Goal: Task Accomplishment & Management: Manage account settings

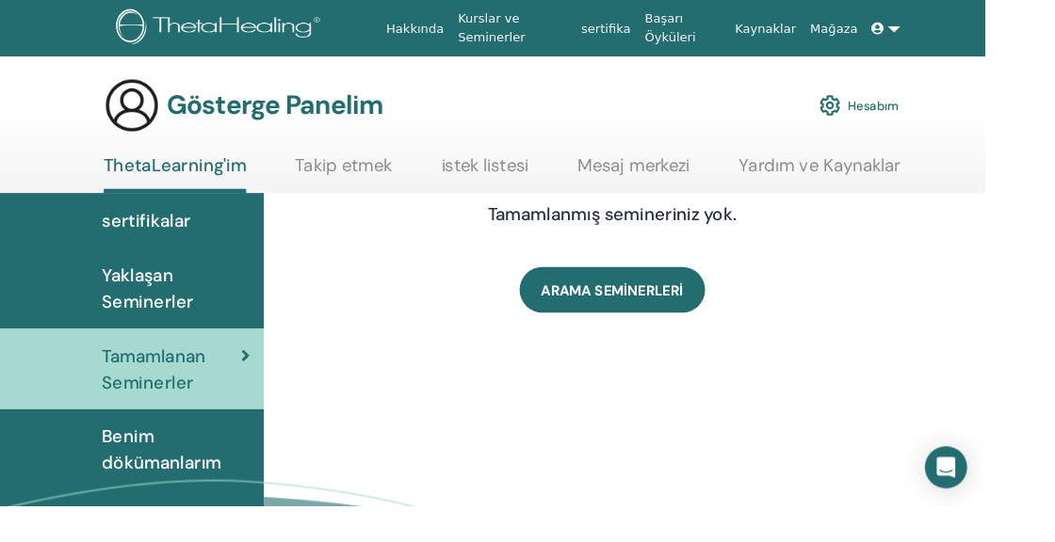
click at [190, 337] on link "Yaklaşan Seminerler" at bounding box center [141, 309] width 282 height 87
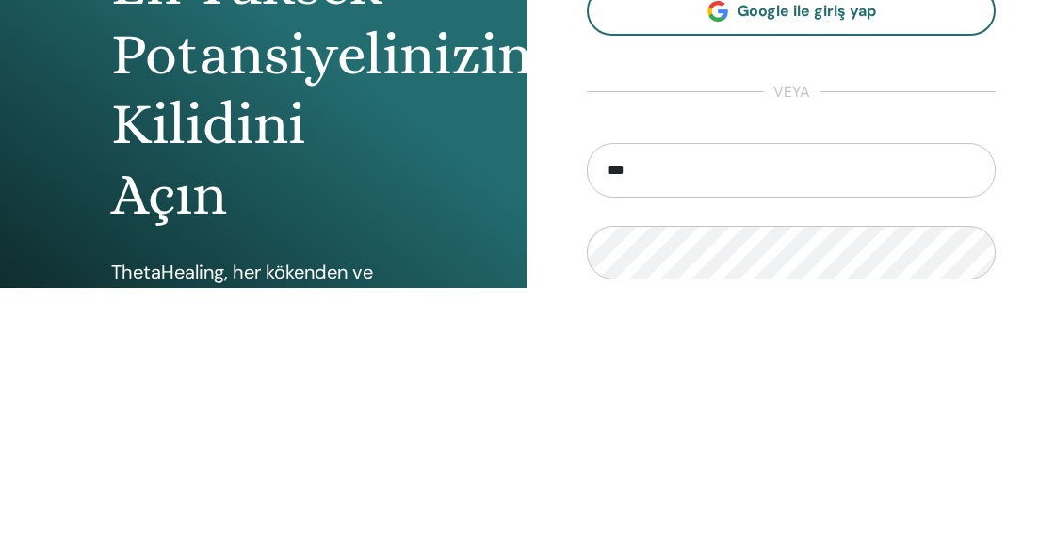
type input "**********"
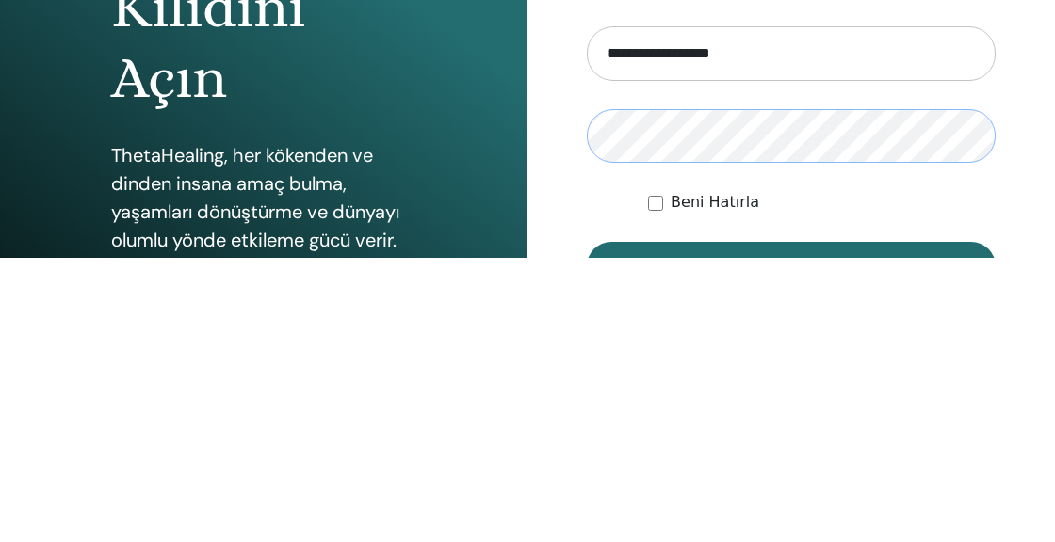
scroll to position [94, 0]
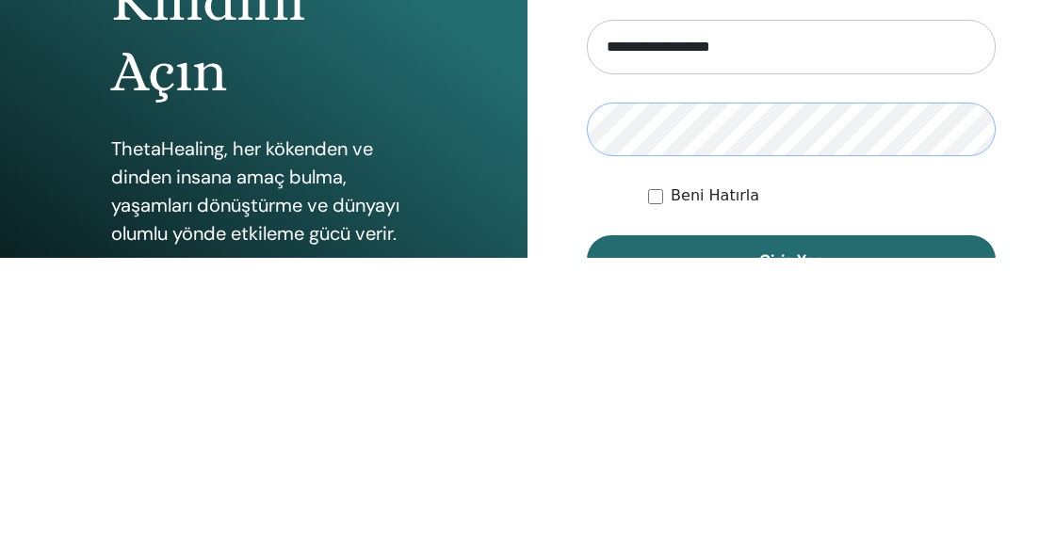
click at [587, 520] on button "Giriş Yap" at bounding box center [791, 544] width 409 height 49
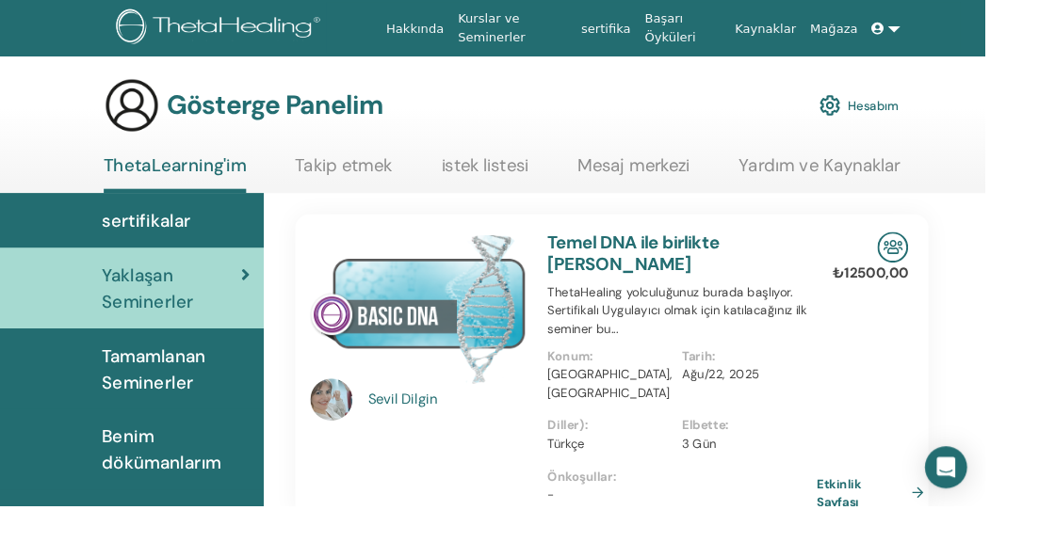
click at [218, 402] on span "Tamamlanan Seminerler" at bounding box center [188, 395] width 158 height 56
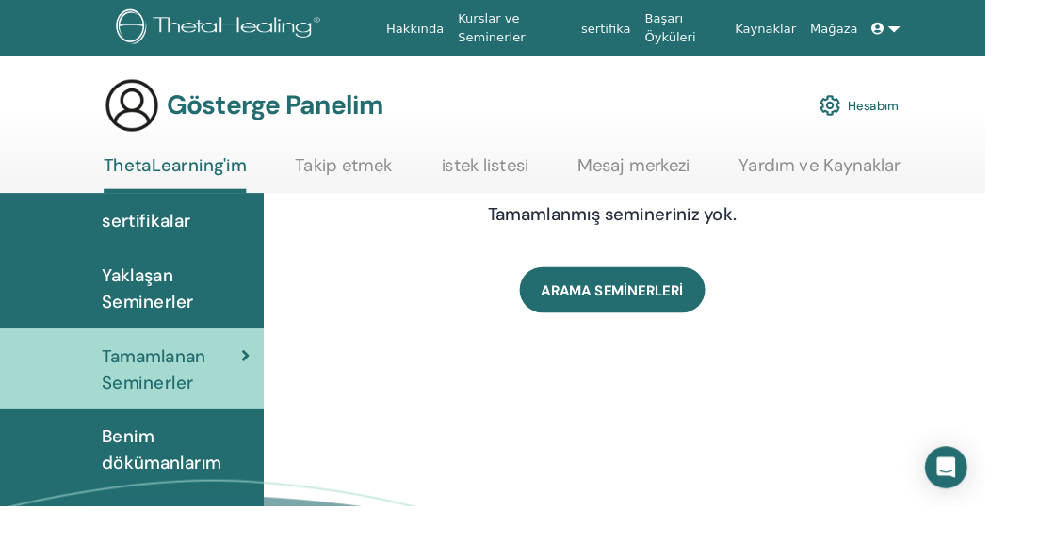
click at [657, 178] on font "Mesaj merkezi" at bounding box center [679, 177] width 121 height 24
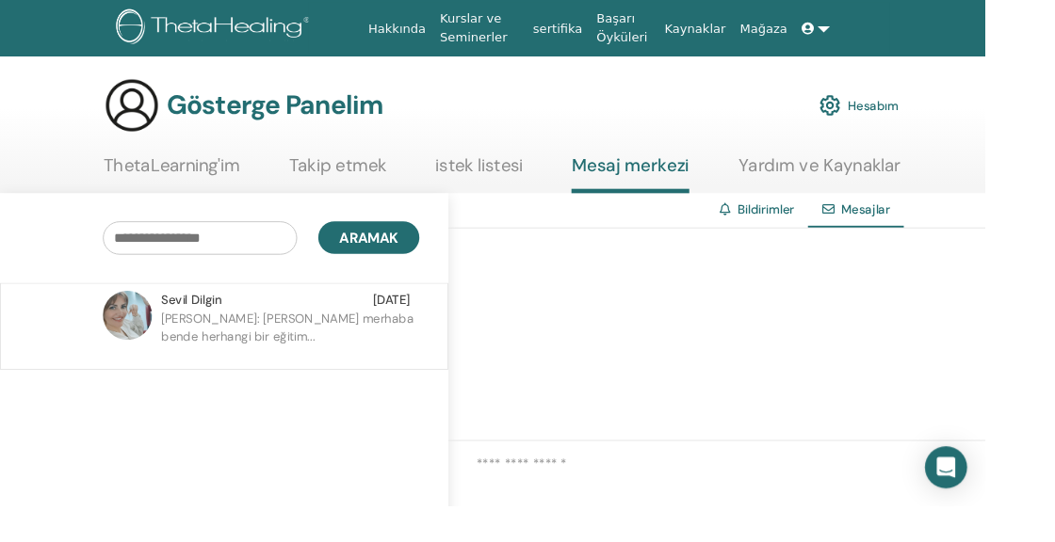
click at [211, 188] on font "ThetaLearning'im" at bounding box center [184, 177] width 146 height 24
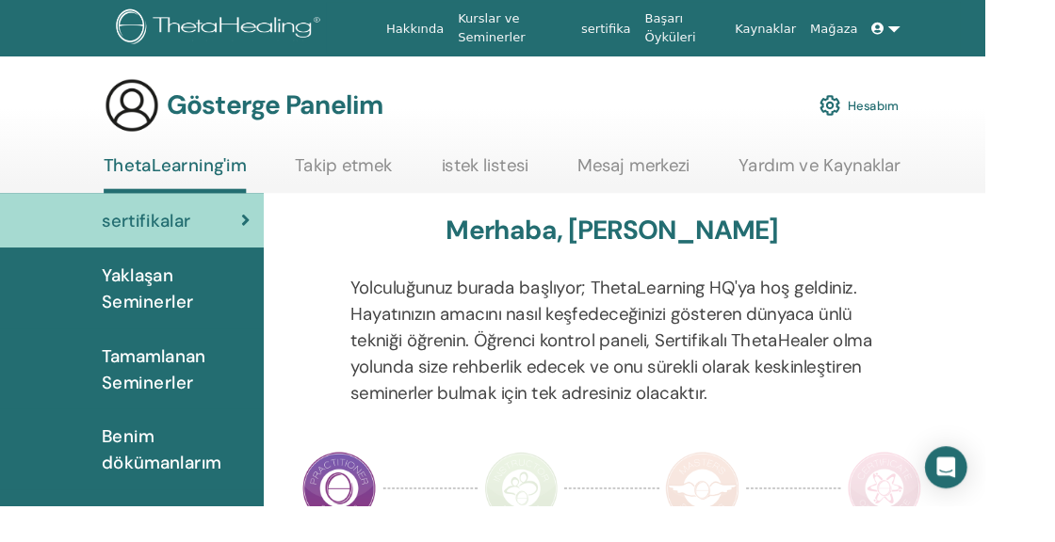
click at [209, 303] on span "Yaklaşan Seminerler" at bounding box center [188, 309] width 158 height 56
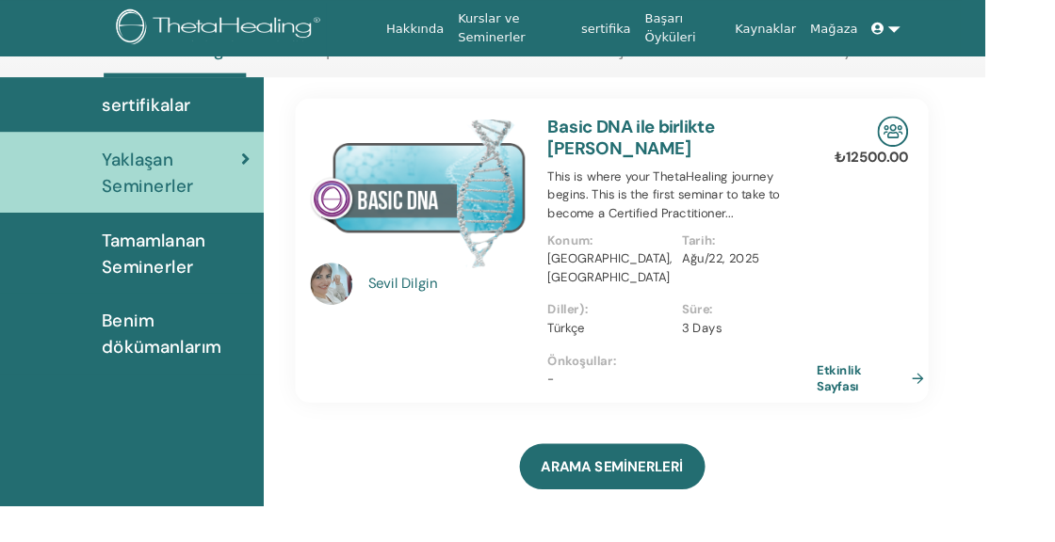
scroll to position [124, 0]
click at [977, 388] on link "Etkinlik Sayfası" at bounding box center [939, 405] width 122 height 34
click at [961, 143] on img at bounding box center [956, 140] width 33 height 33
click at [664, 44] on link "sertifika" at bounding box center [649, 30] width 68 height 35
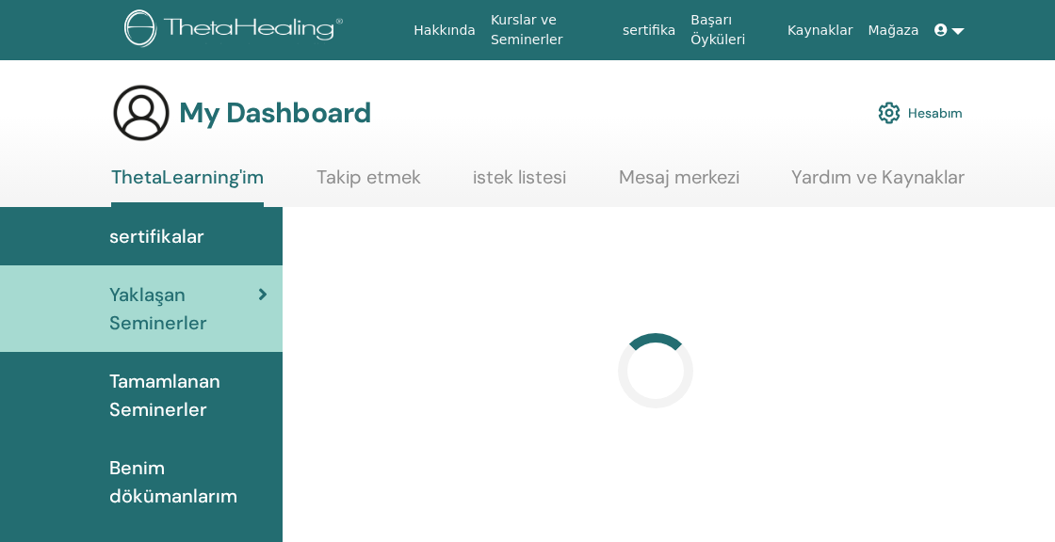
click at [947, 31] on icon at bounding box center [940, 30] width 13 height 13
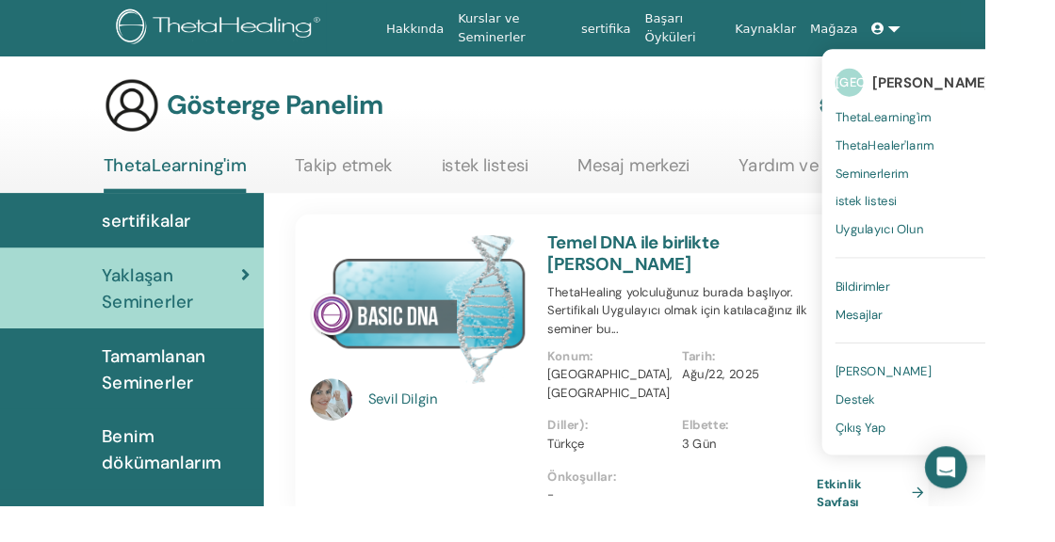
click at [812, 117] on div "Gösterge Panelim Hesabım" at bounding box center [536, 113] width 851 height 60
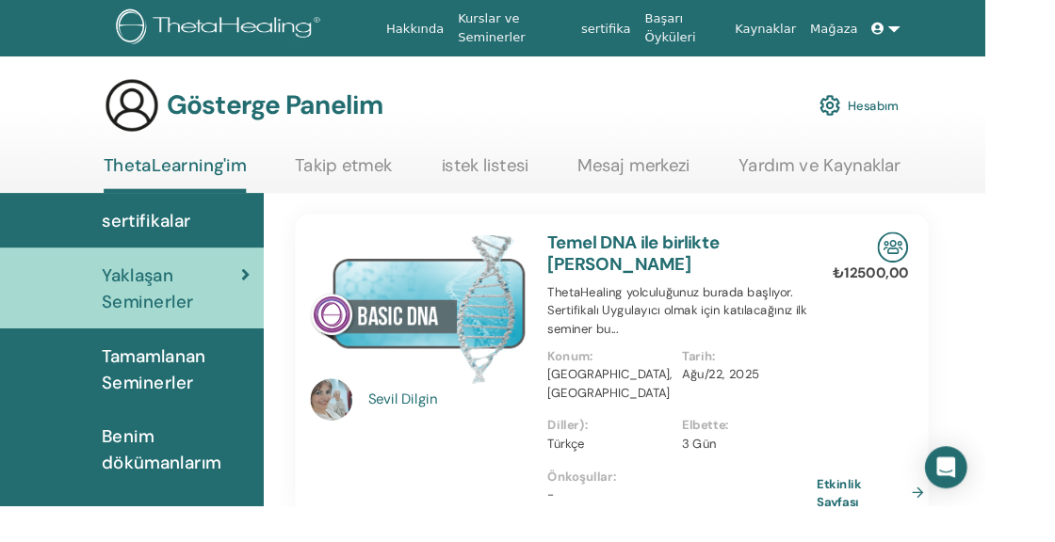
click at [930, 107] on font "Hesabım" at bounding box center [935, 113] width 55 height 17
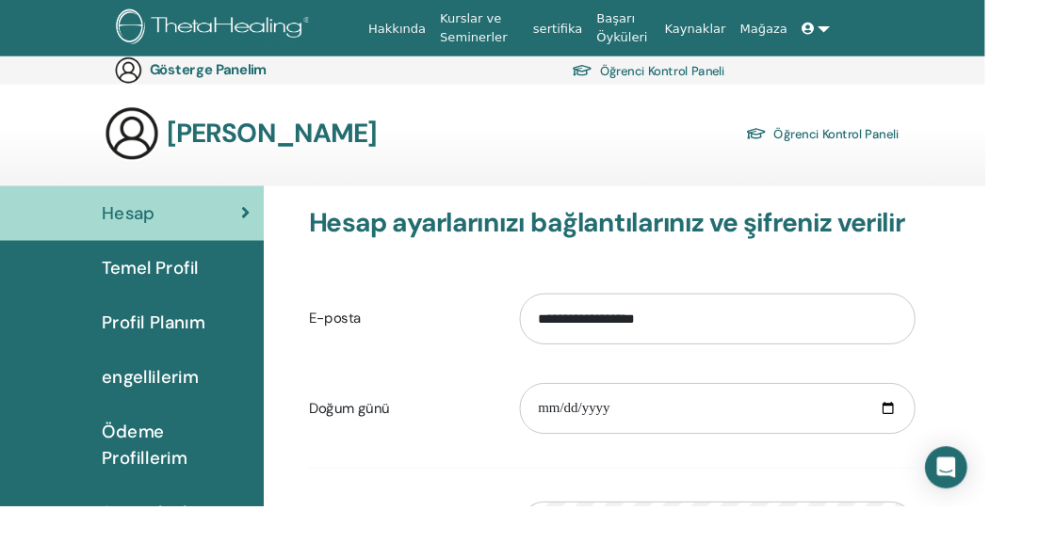
scroll to position [198, 0]
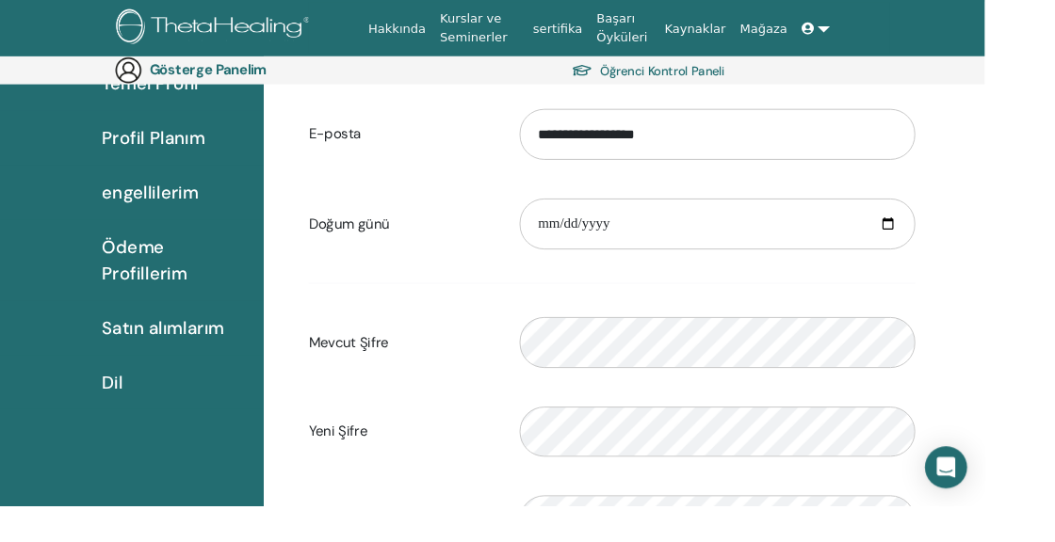
click at [209, 354] on font "Satın alımlarım" at bounding box center [174, 351] width 131 height 24
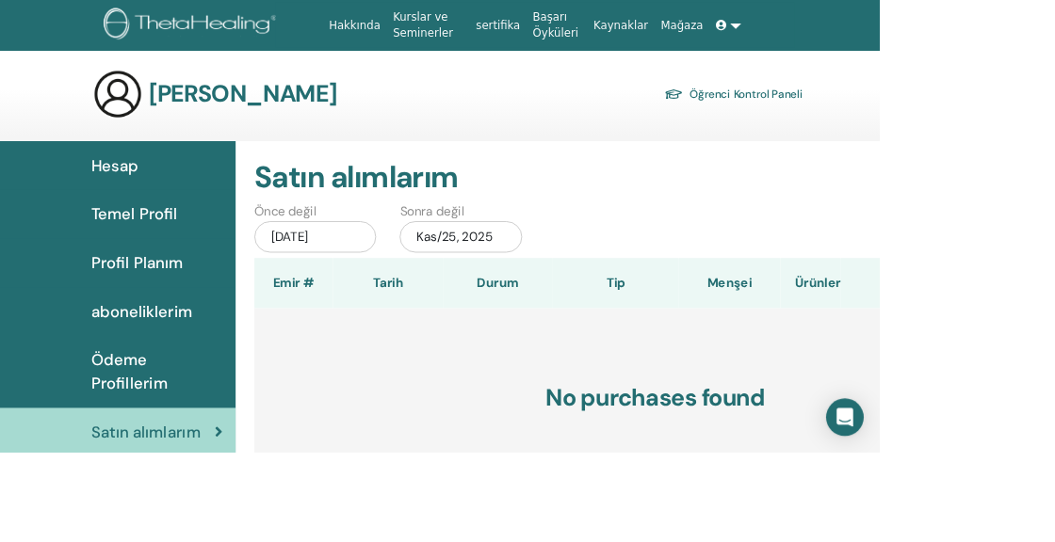
click at [407, 289] on div "[DATE]" at bounding box center [378, 285] width 146 height 38
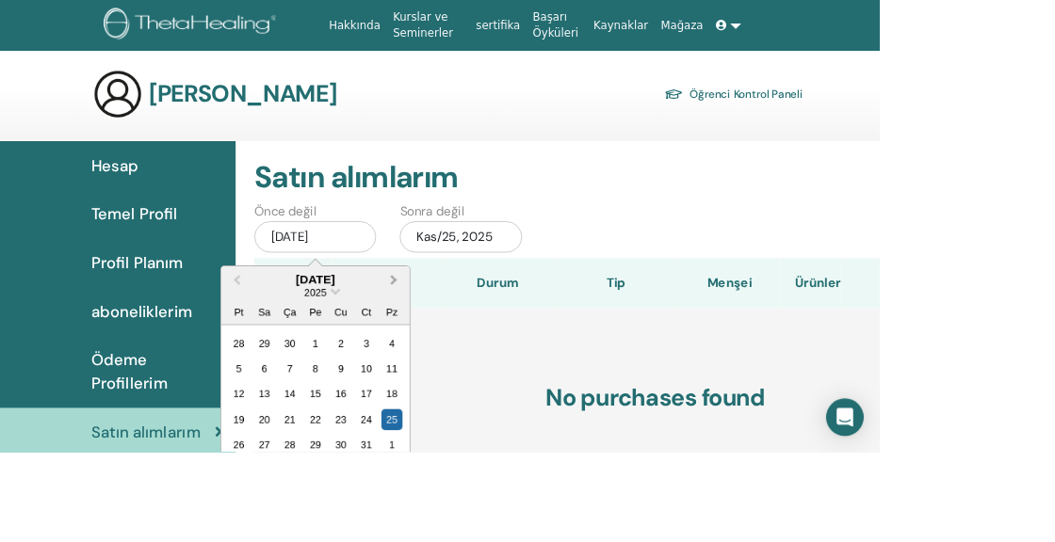
click at [469, 325] on button "Next Month" at bounding box center [475, 336] width 30 height 30
click at [473, 335] on span "Next Month" at bounding box center [473, 335] width 0 height 20
click at [469, 476] on div "20" at bounding box center [469, 472] width 25 height 25
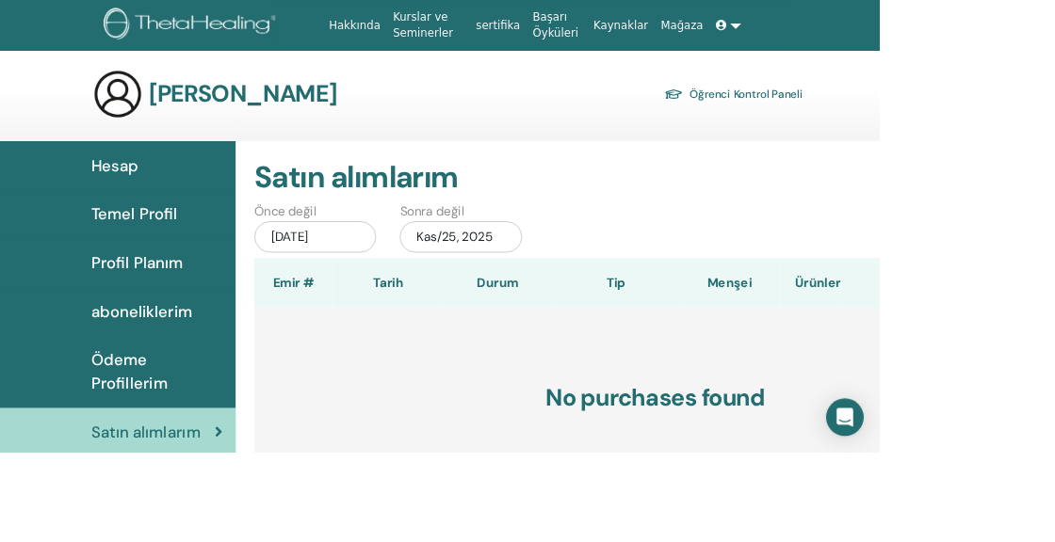
click at [559, 283] on div "Kas/25, 2025" at bounding box center [552, 285] width 146 height 38
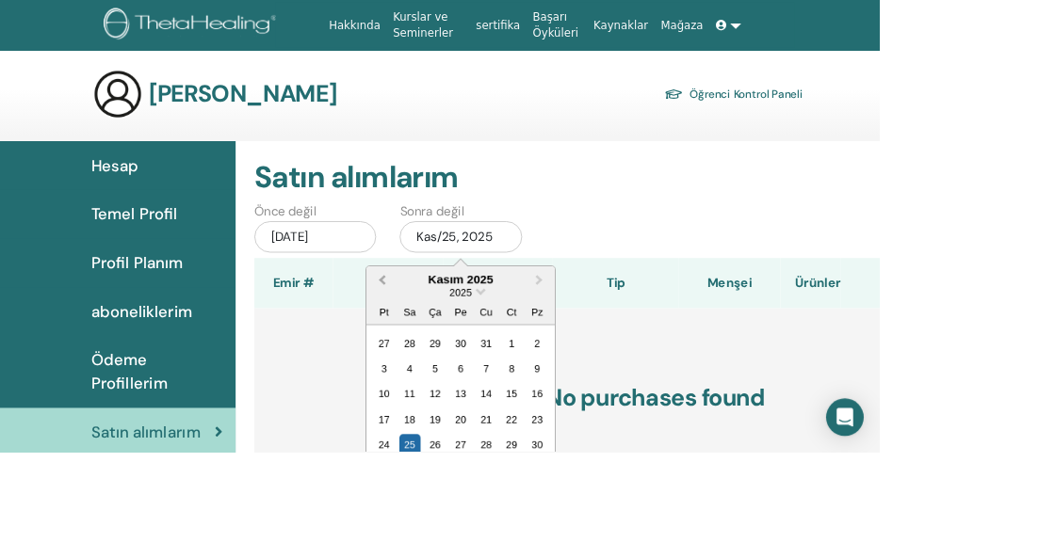
click at [459, 332] on span "Previous Month" at bounding box center [459, 335] width 0 height 20
click at [455, 337] on button "Previous Month" at bounding box center [457, 336] width 30 height 30
click at [453, 324] on button "Previous Month" at bounding box center [457, 336] width 30 height 30
click at [522, 541] on div "27" at bounding box center [521, 533] width 25 height 25
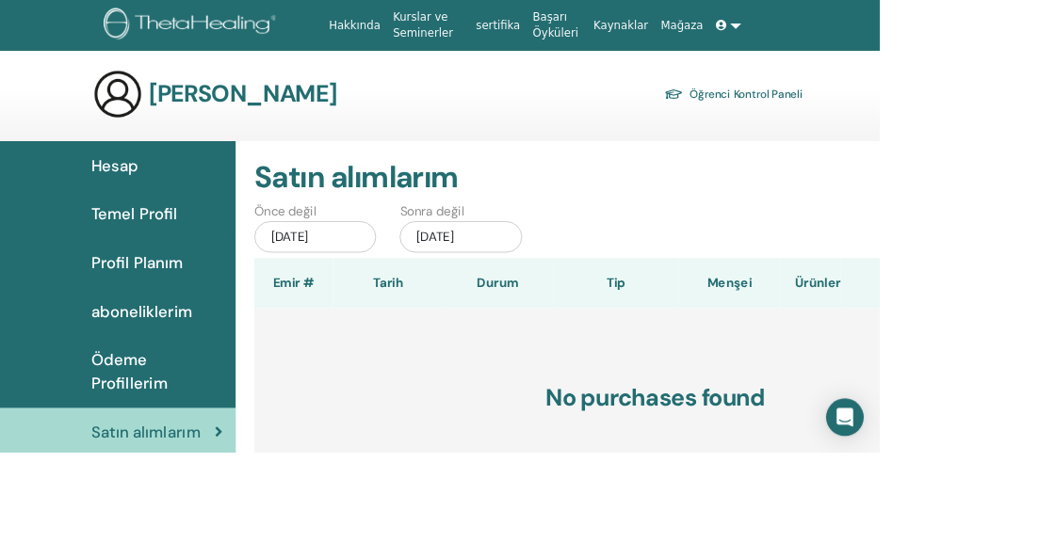
scroll to position [4, 0]
